Goal: Information Seeking & Learning: Learn about a topic

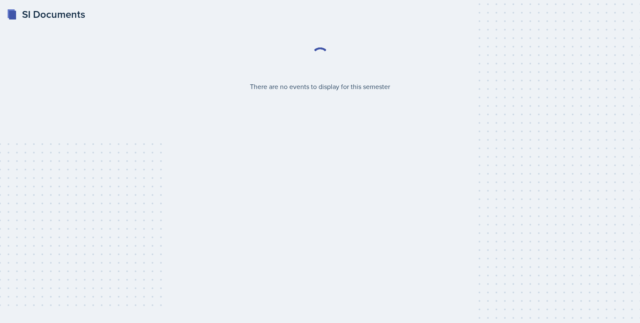
select select "2bed604d-1099-4043-b1bc-2365e8740244"
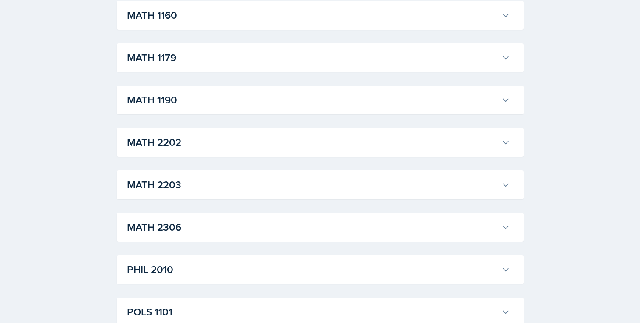
scroll to position [883, 0]
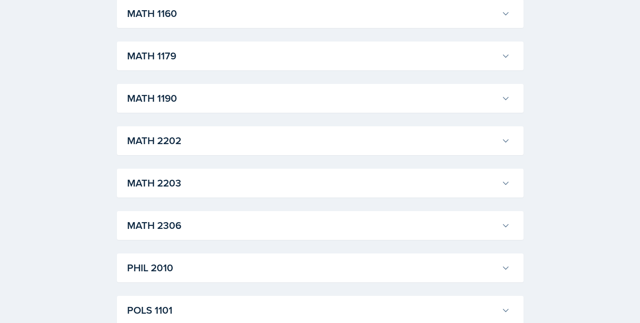
click at [285, 184] on h3 "MATH 2203" at bounding box center [312, 182] width 371 height 15
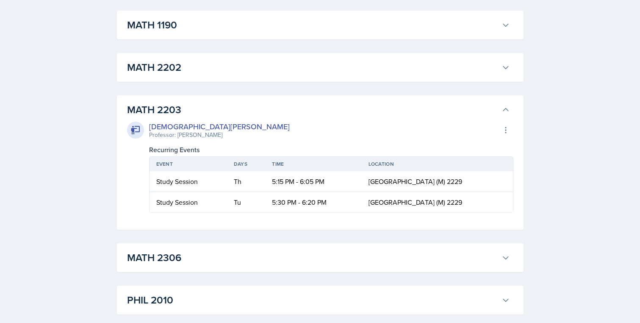
scroll to position [956, 0]
click at [268, 253] on h3 "MATH 2306" at bounding box center [312, 257] width 371 height 15
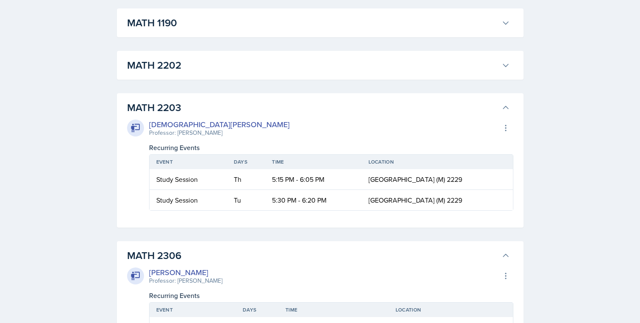
scroll to position [963, 0]
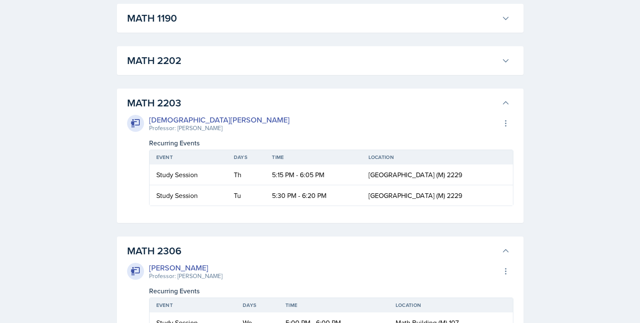
click at [300, 176] on td "5:15 PM - 6:05 PM" at bounding box center [313, 174] width 96 height 21
click at [177, 144] on div "Recurring Events" at bounding box center [331, 143] width 364 height 10
click at [178, 171] on div "Study Session" at bounding box center [188, 175] width 64 height 10
click at [297, 115] on div "[DEMOGRAPHIC_DATA][PERSON_NAME] Professor: [PERSON_NAME] Export to Google Calen…" at bounding box center [320, 123] width 386 height 19
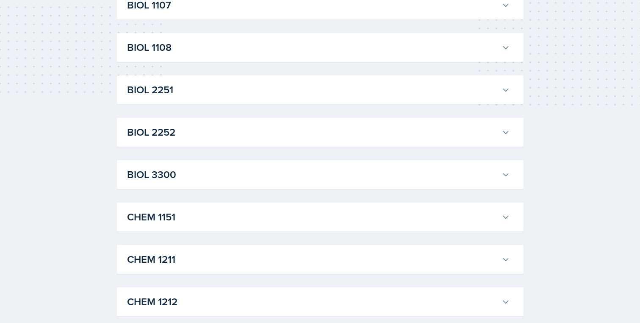
scroll to position [0, 0]
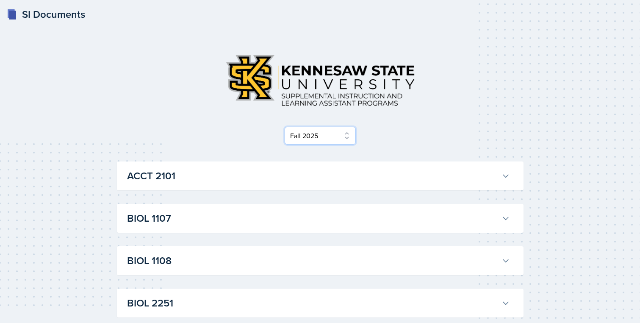
click at [327, 139] on select "Select Semester Fall 2025 Summer 2025 Spring 2025 Fall 2024 Summer 2024 Spring …" at bounding box center [320, 136] width 71 height 18
click at [333, 126] on div "Select Semester Fall 2025 Summer 2025 Spring 2025 Fall 2024 Summer 2024 Spring …" at bounding box center [320, 95] width 407 height 97
click at [330, 136] on select "Select Semester Fall 2025 Summer 2025 Spring 2025 Fall 2024 Summer 2024 Spring …" at bounding box center [320, 136] width 71 height 18
